Goal: Navigation & Orientation: Find specific page/section

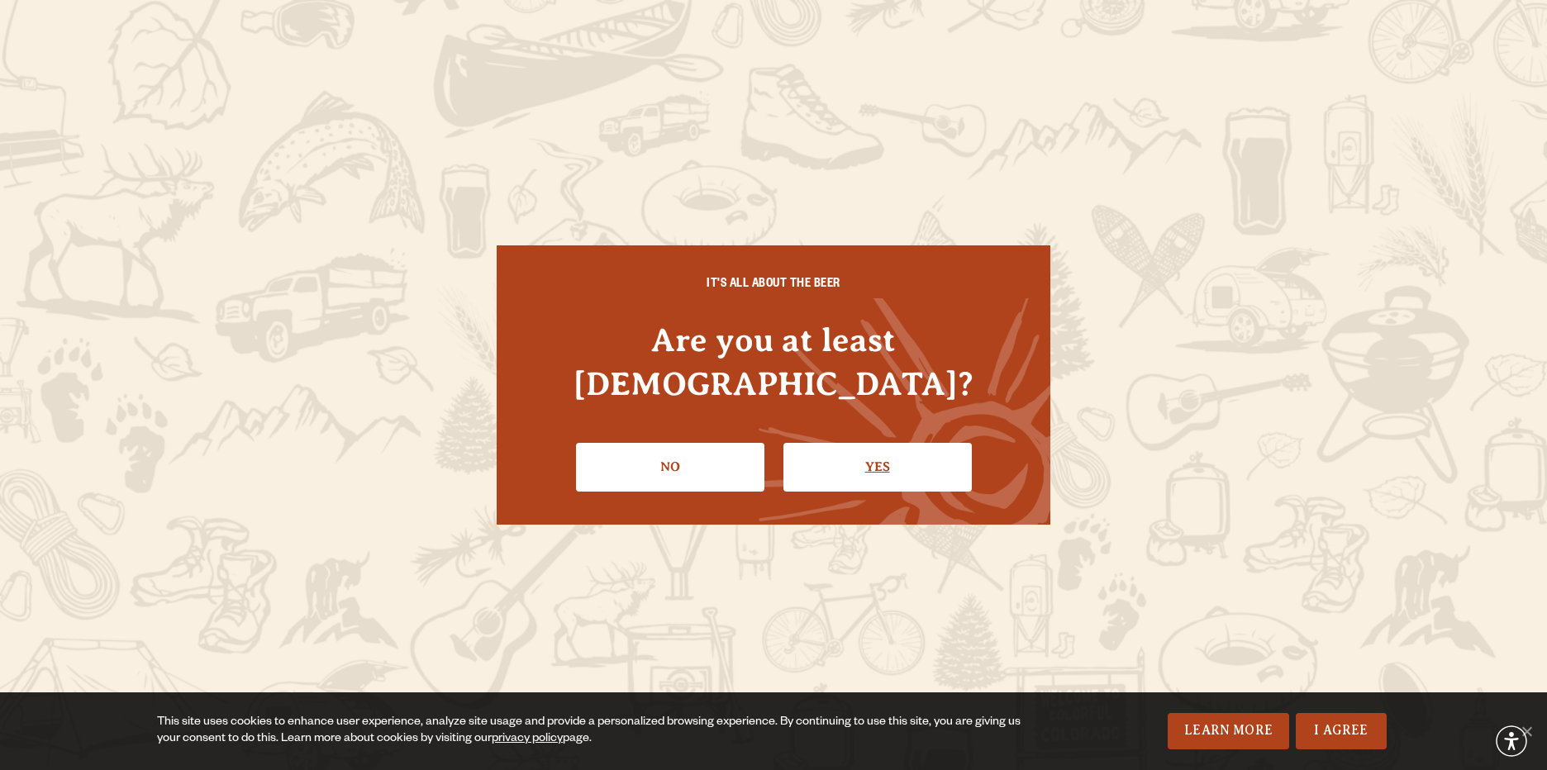
click at [883, 454] on link "Yes" at bounding box center [878, 467] width 188 height 48
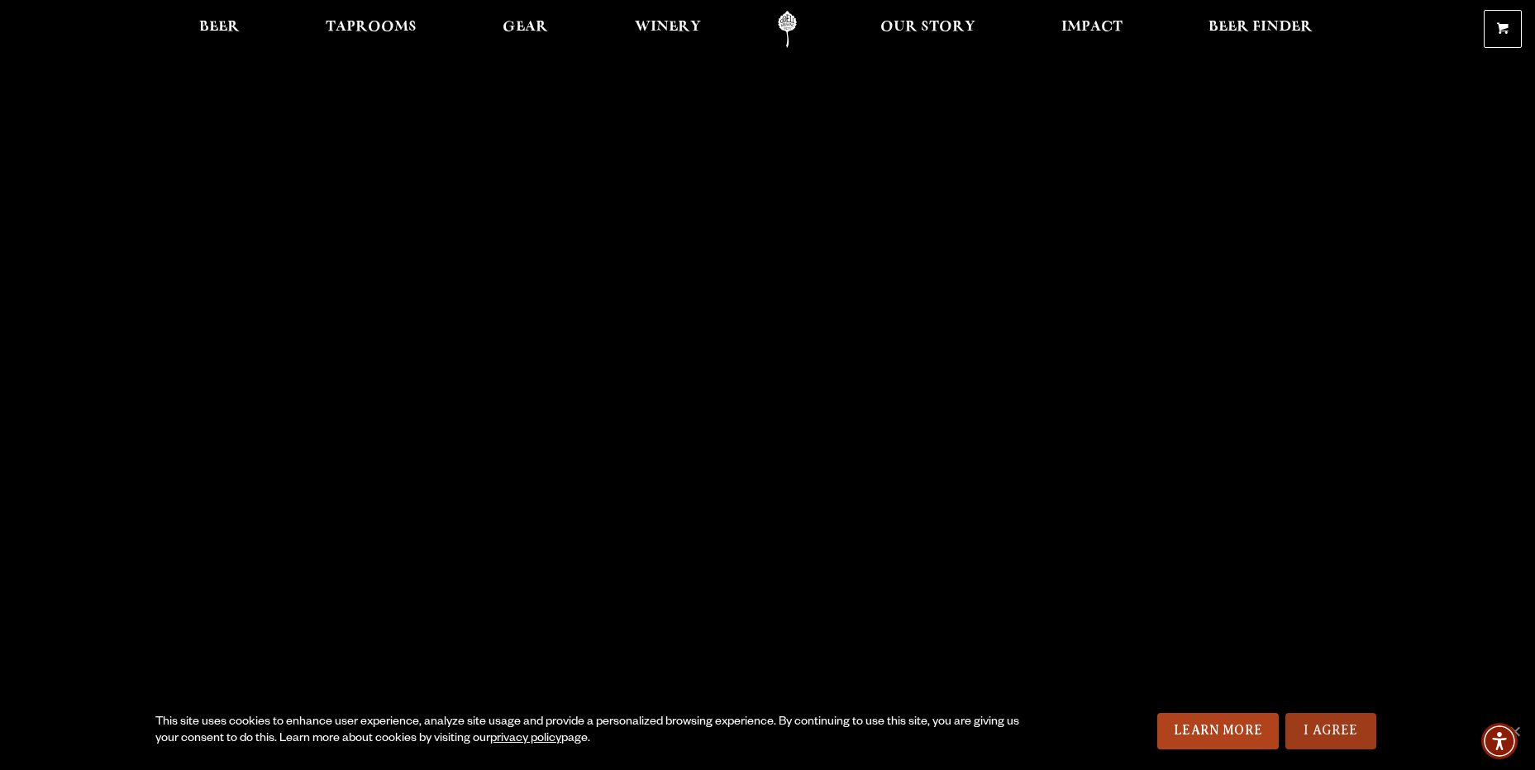
click at [1375, 733] on link "I Agree" at bounding box center [1330, 731] width 91 height 36
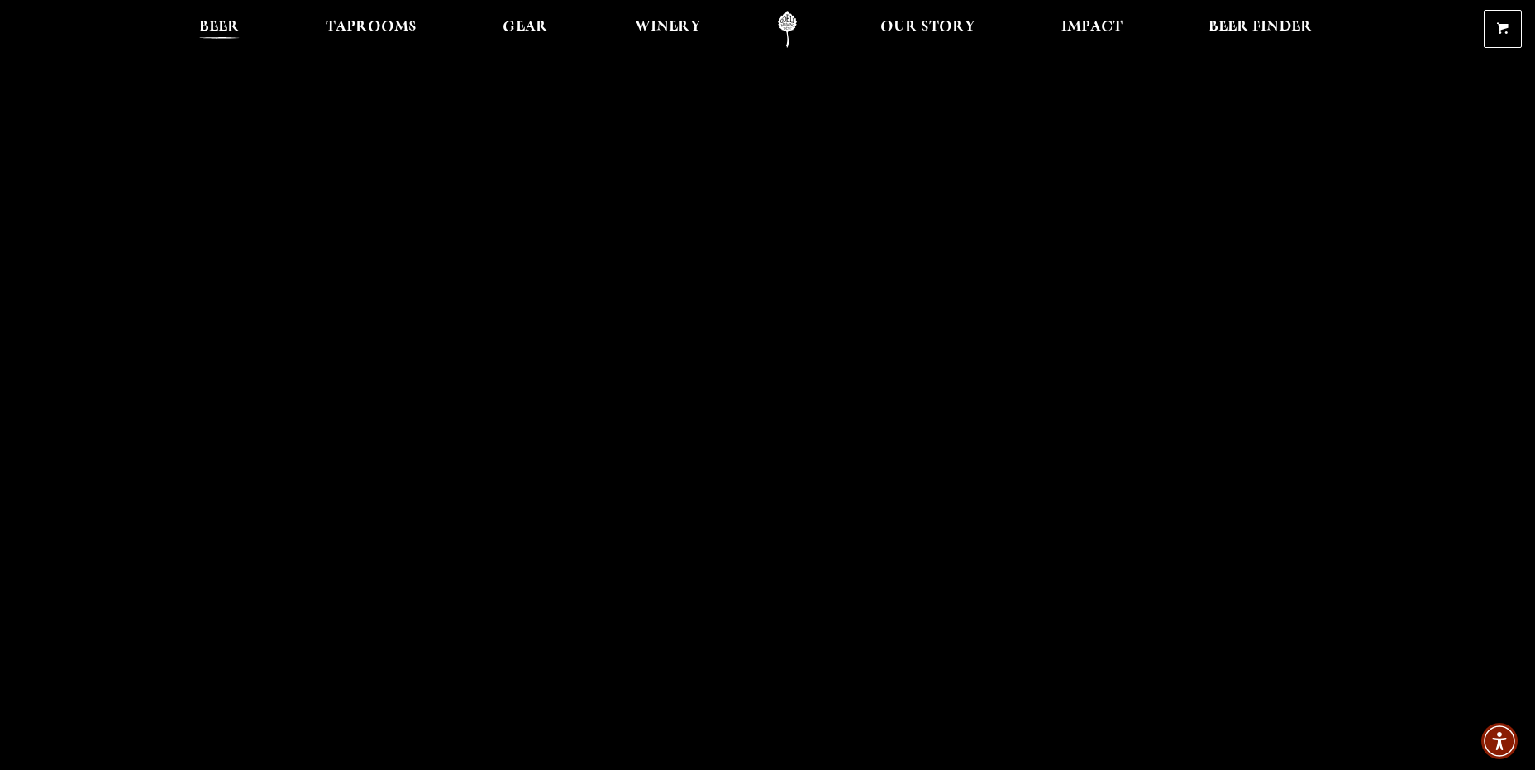
click at [237, 32] on span "Beer" at bounding box center [219, 27] width 41 height 13
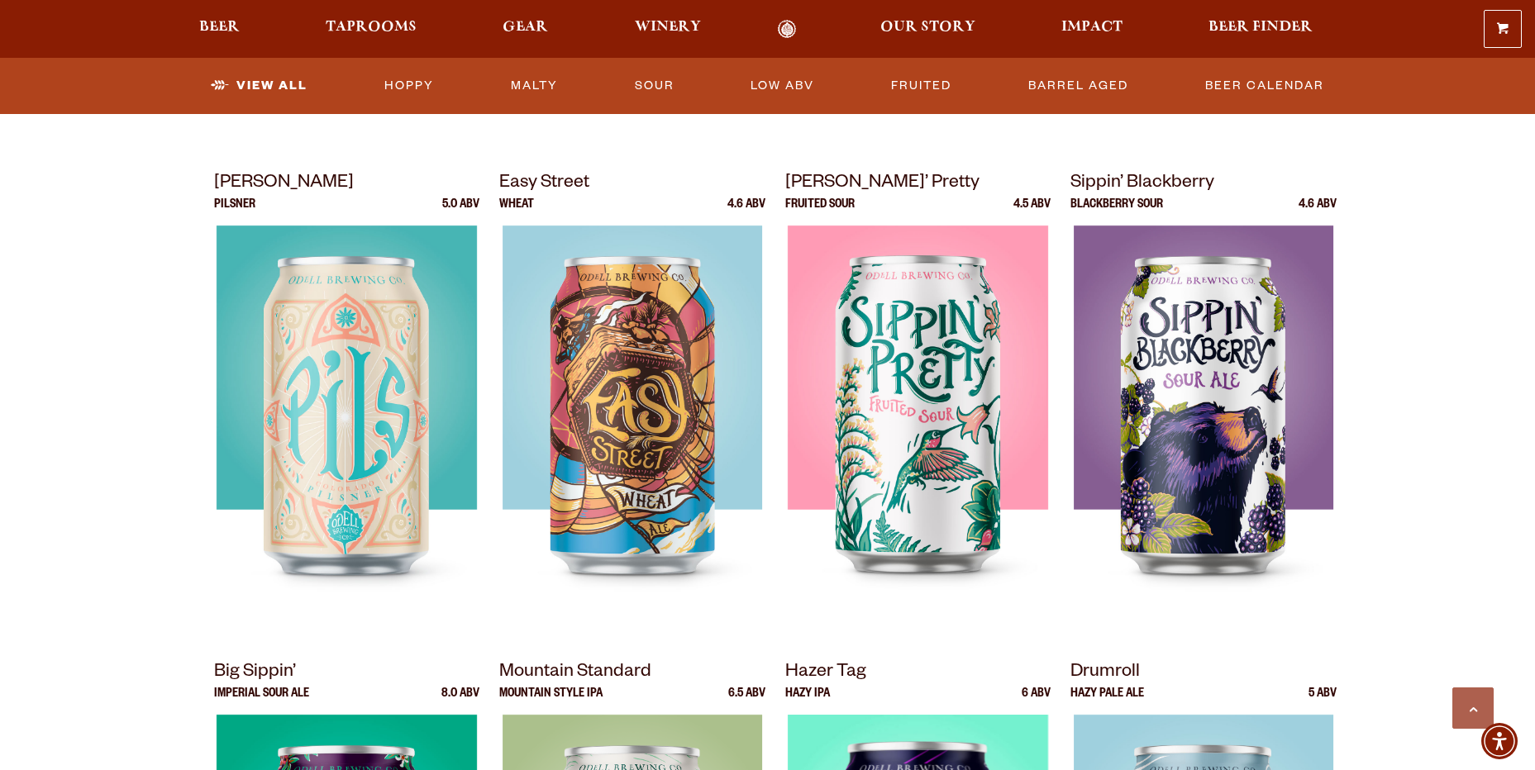
scroll to position [1156, 0]
